Goal: Find specific page/section: Find specific page/section

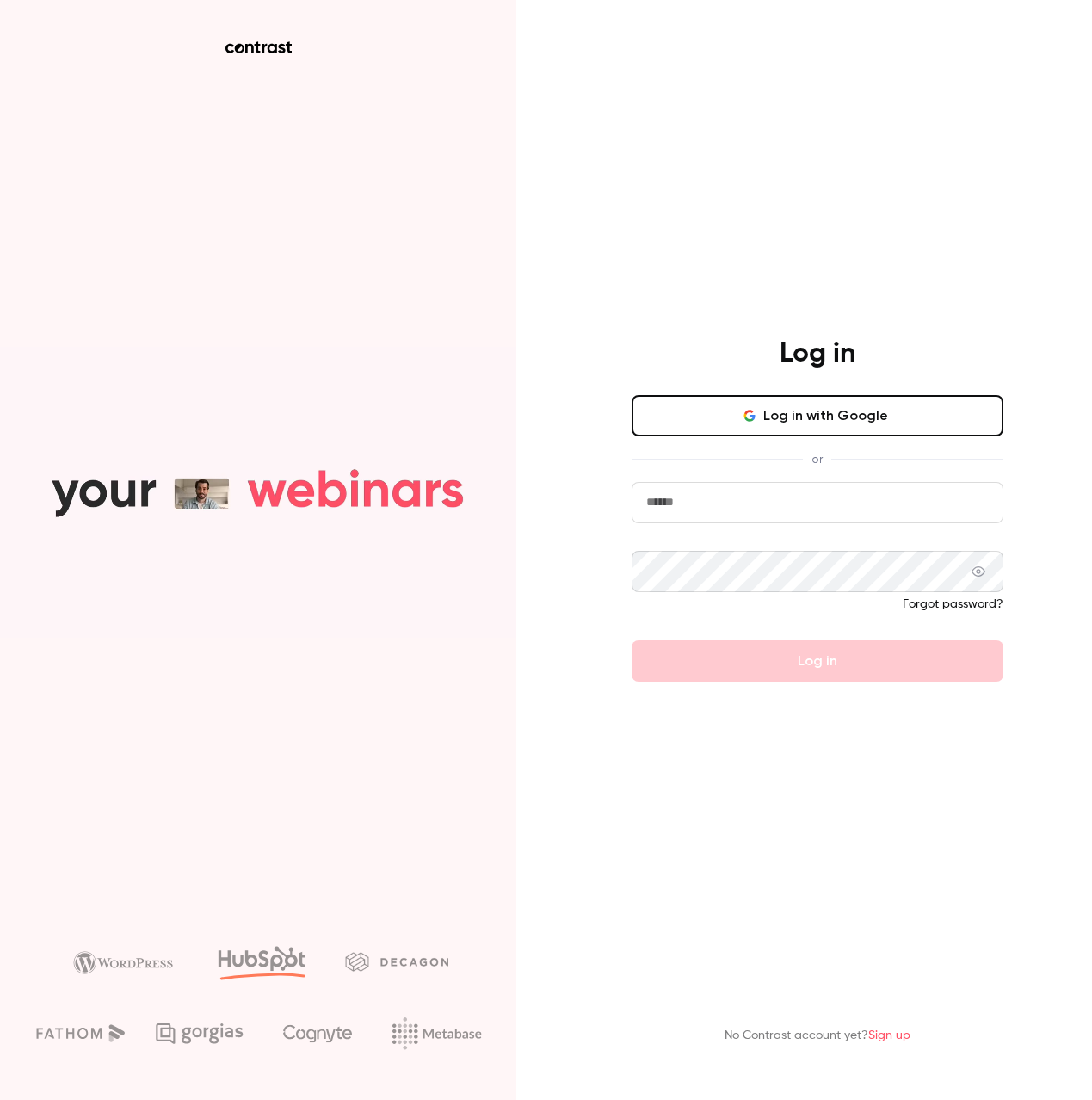
type input "**********"
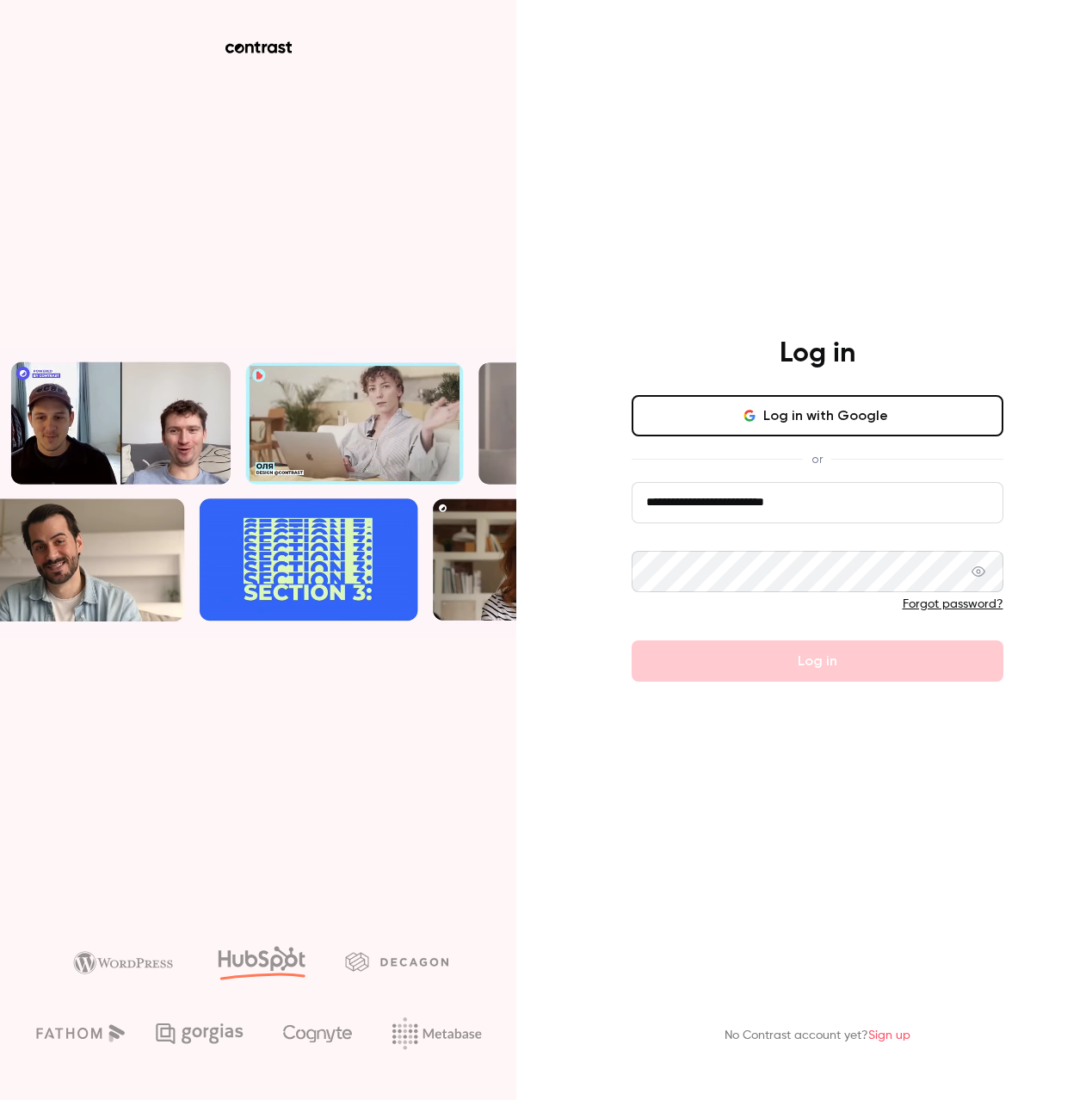
click at [794, 655] on form "**********" at bounding box center [817, 582] width 372 height 200
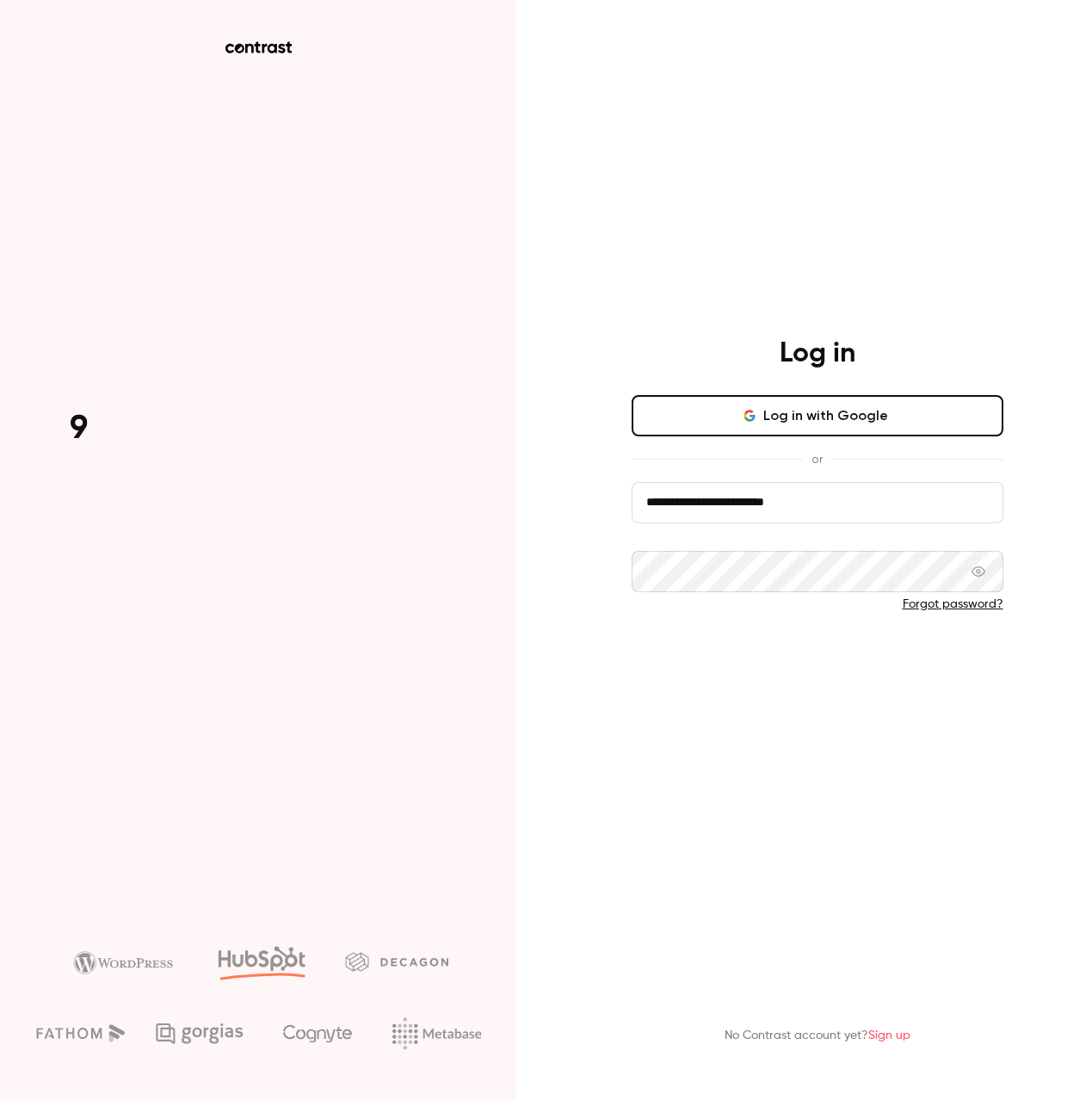
click at [794, 666] on button "Log in" at bounding box center [817, 661] width 372 height 41
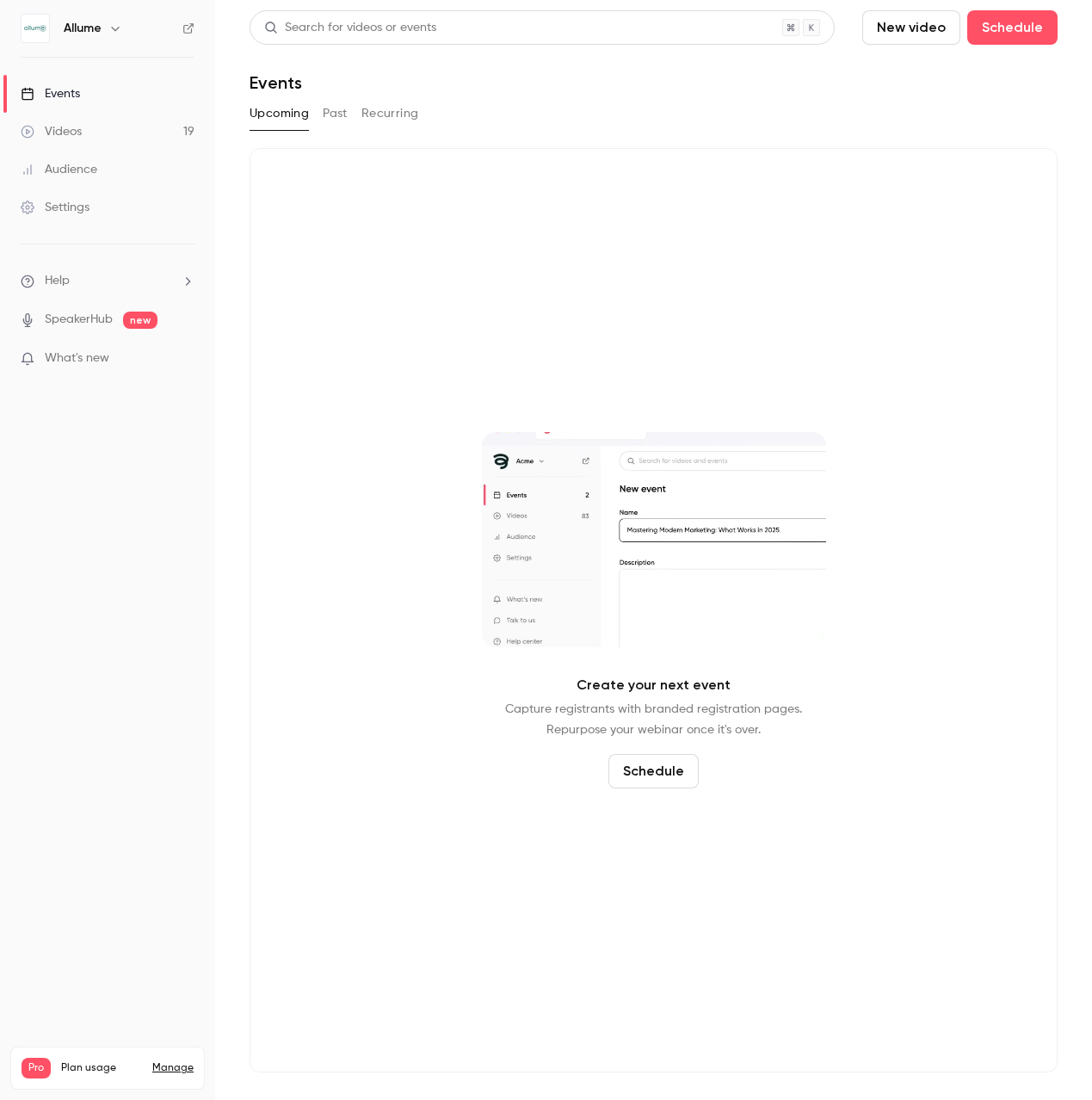
click at [102, 31] on div "Allume" at bounding box center [116, 29] width 105 height 21
click at [102, 25] on div "Allume" at bounding box center [116, 29] width 105 height 21
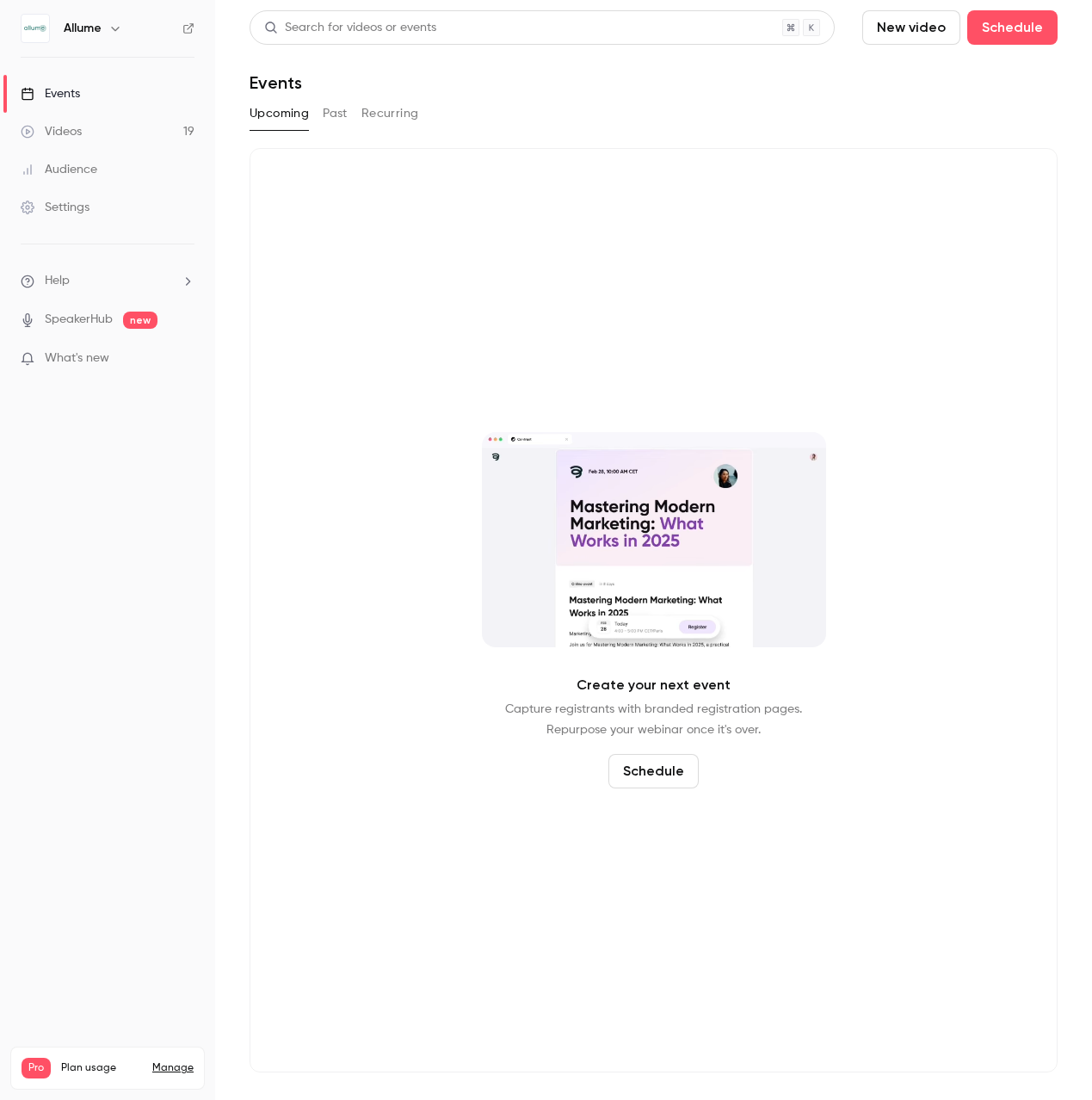
click at [119, 31] on icon "button" at bounding box center [116, 29] width 14 height 14
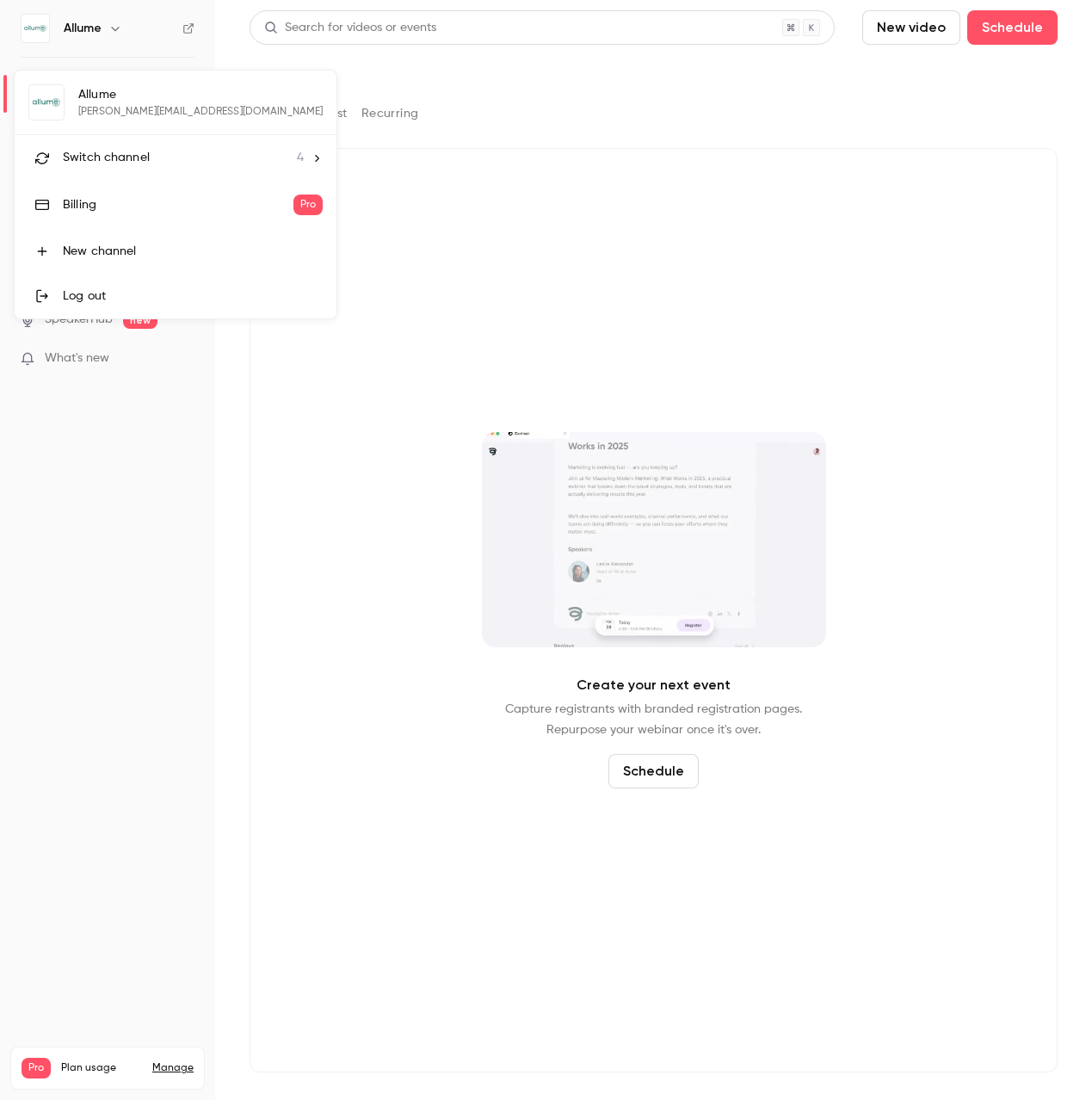
click at [136, 154] on span "Switch channel" at bounding box center [106, 158] width 87 height 18
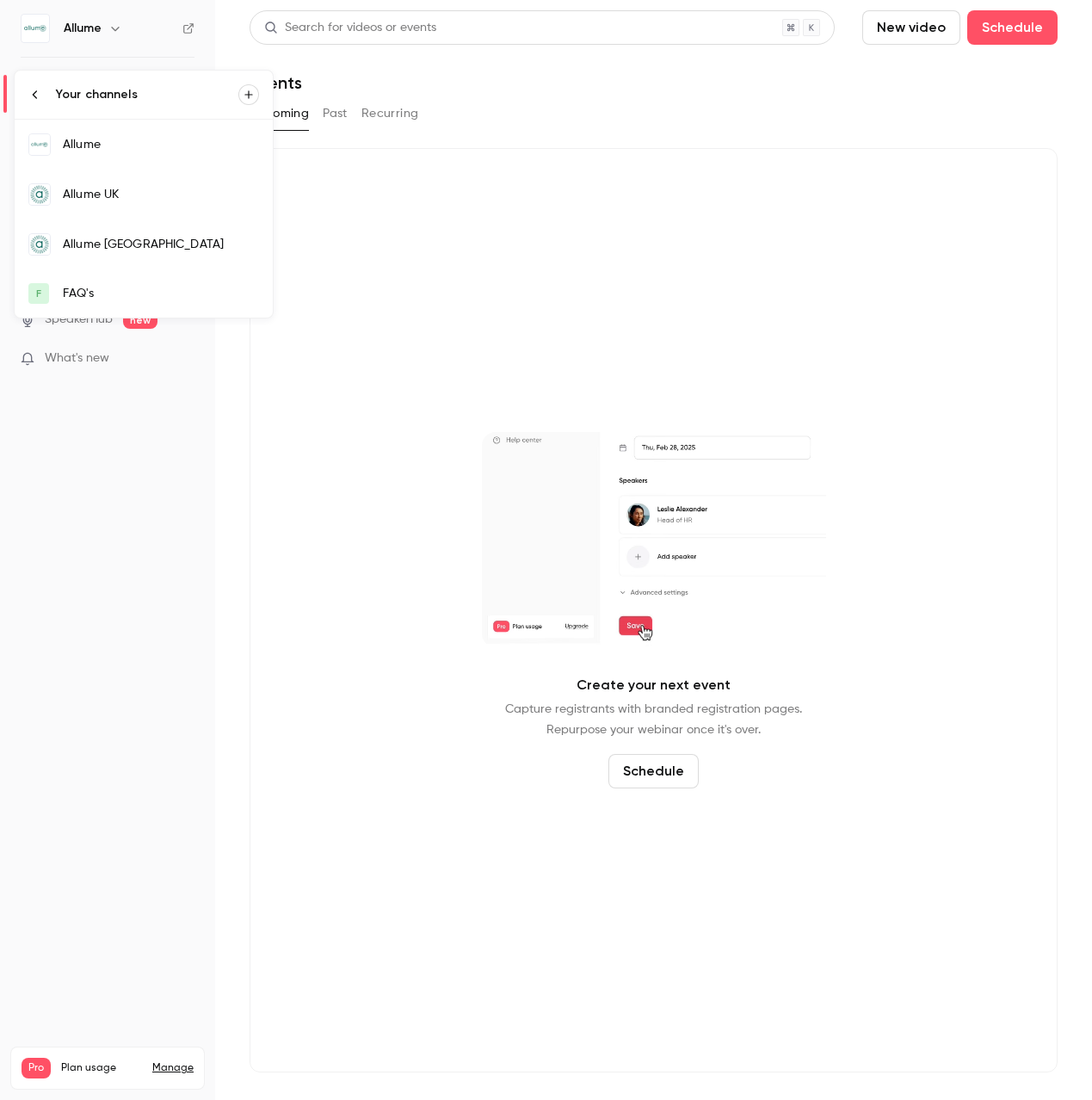
click at [101, 200] on div "Allume UK" at bounding box center [161, 194] width 196 height 18
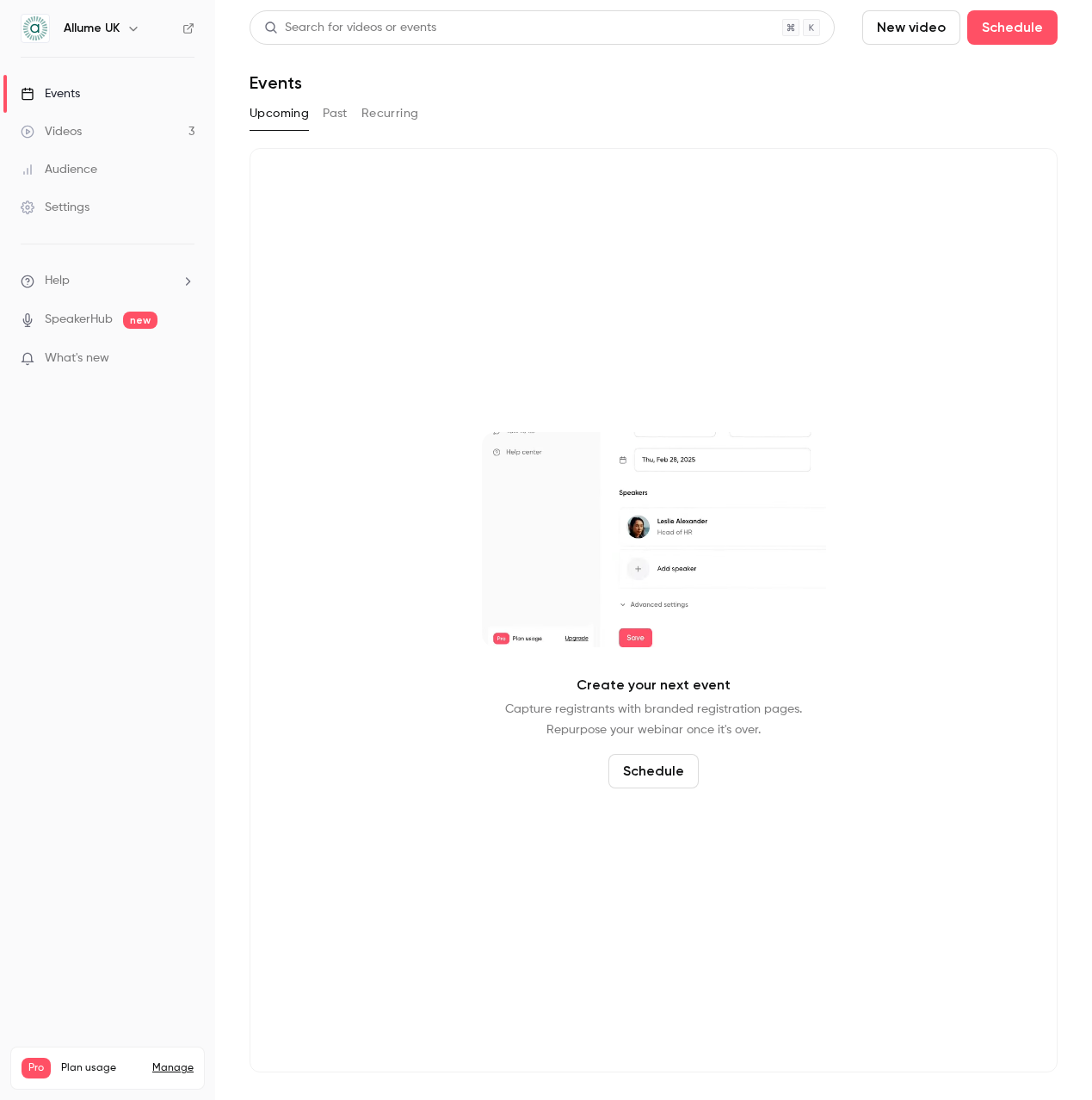
click at [329, 114] on button "Past" at bounding box center [335, 113] width 25 height 27
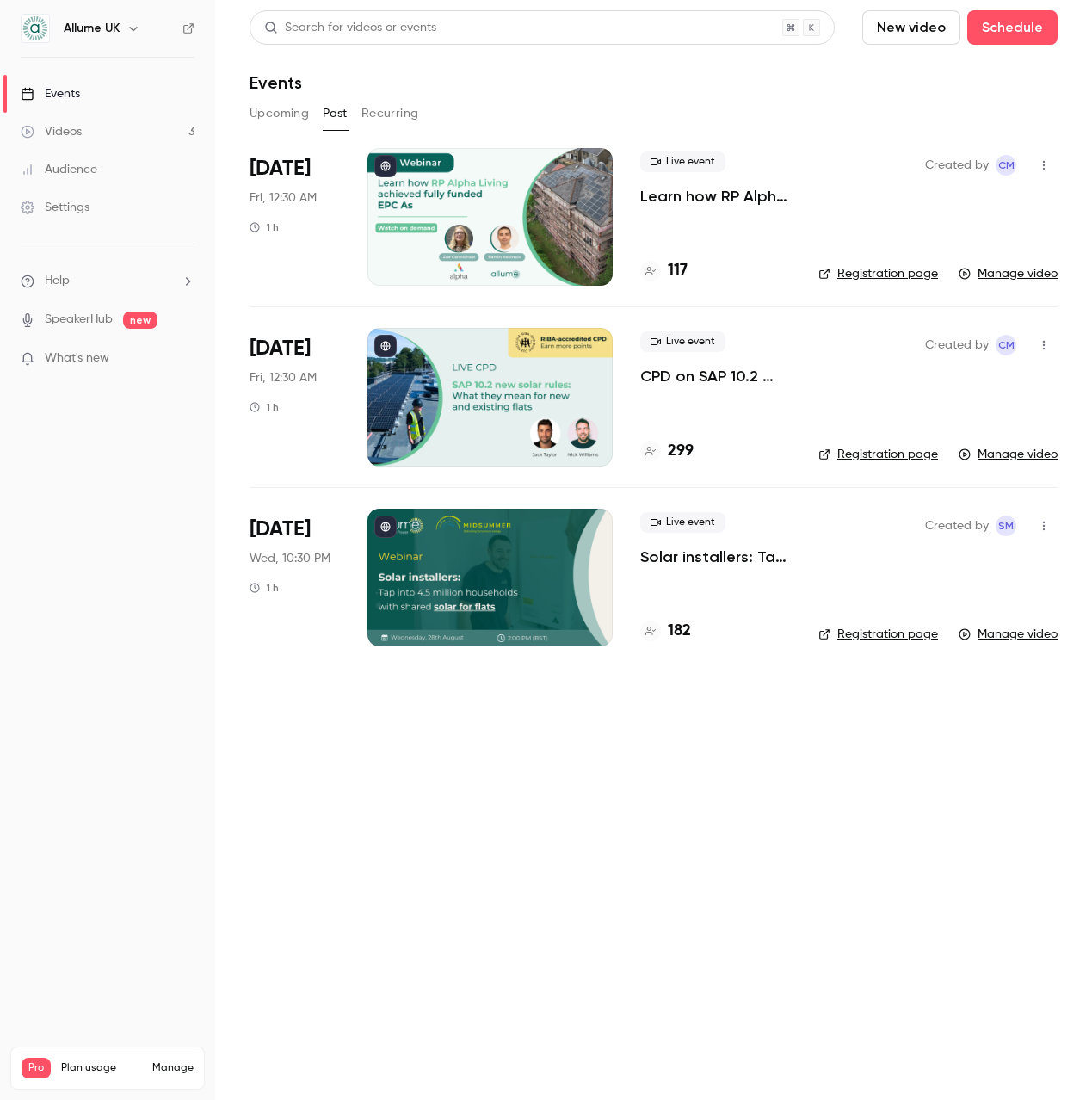
click at [106, 125] on link "Videos 3" at bounding box center [108, 131] width 215 height 38
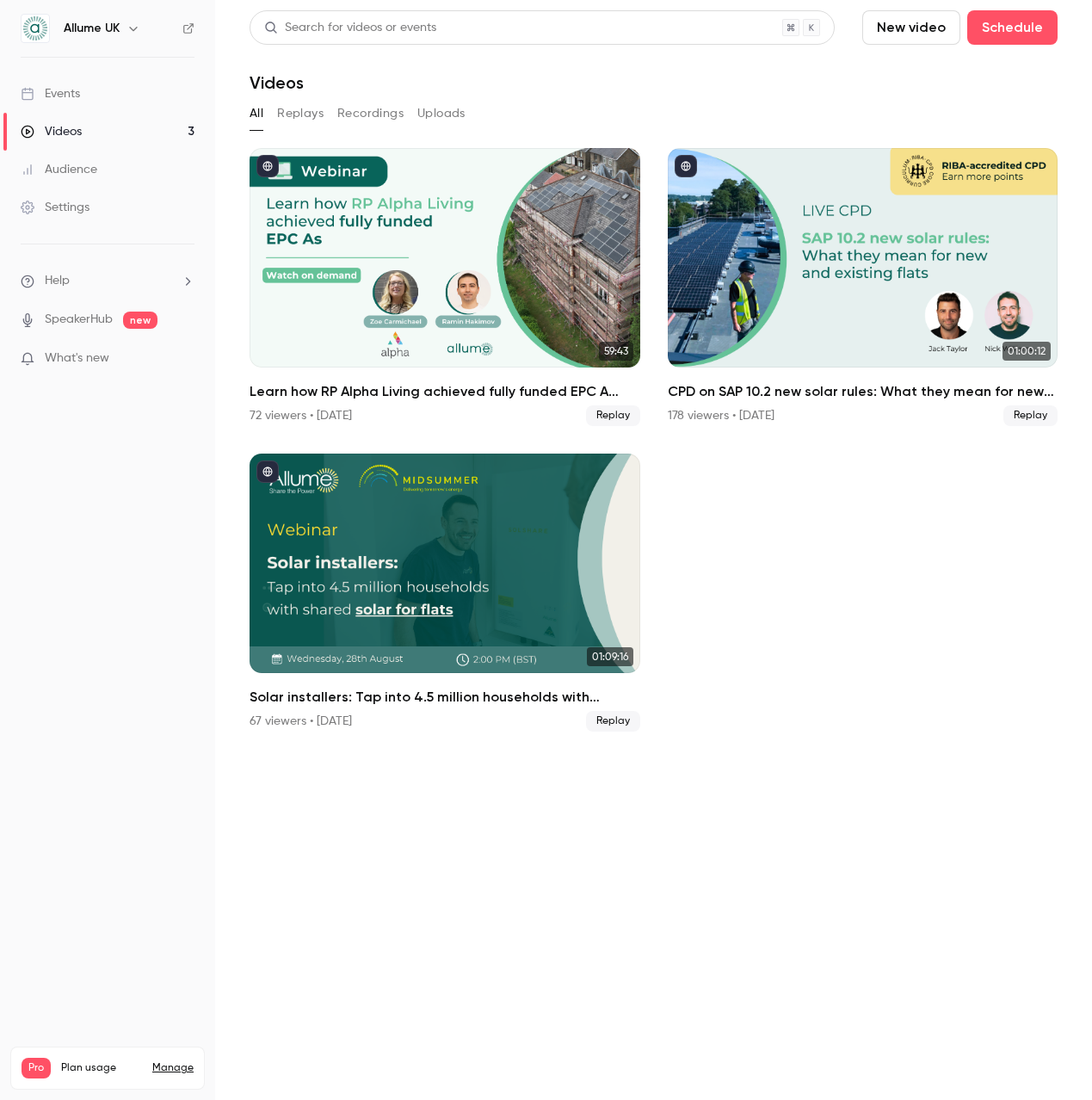
click at [127, 95] on link "Events" at bounding box center [108, 94] width 215 height 38
